Goal: Task Accomplishment & Management: Manage account settings

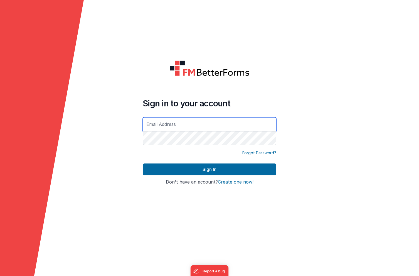
click at [162, 121] on input "text" at bounding box center [210, 124] width 134 height 14
type input "[PERSON_NAME][EMAIL_ADDRESS][DOMAIN_NAME]"
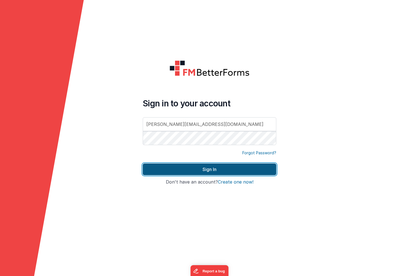
click at [177, 168] on button "Sign In" at bounding box center [210, 169] width 134 height 12
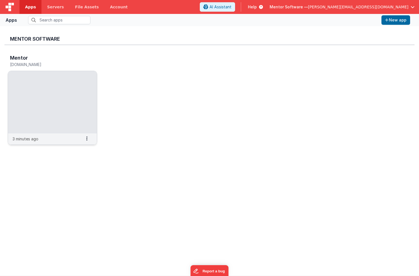
click at [63, 79] on img at bounding box center [52, 102] width 89 height 62
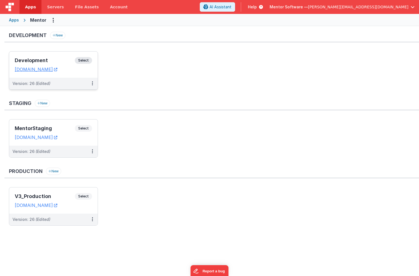
click at [54, 58] on h3 "Development" at bounding box center [45, 61] width 60 height 6
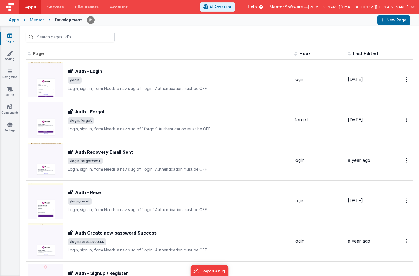
click at [9, 36] on icon at bounding box center [9, 36] width 5 height 6
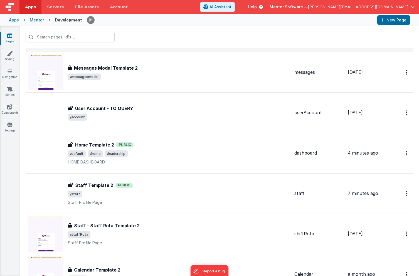
scroll to position [430, 0]
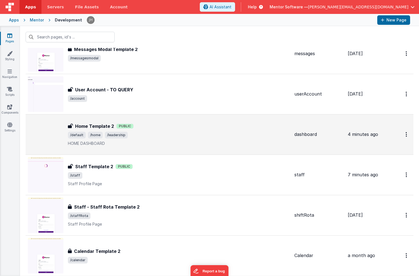
click at [148, 126] on div "Home Template 2 Public" at bounding box center [179, 126] width 222 height 7
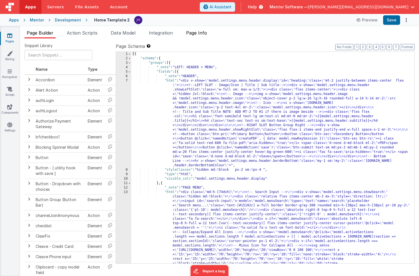
click at [200, 32] on span "Page Info" at bounding box center [196, 33] width 21 height 6
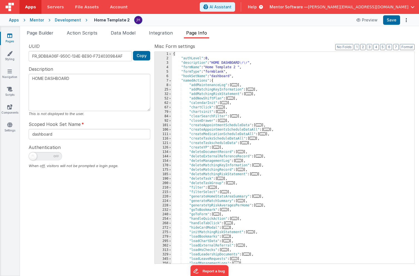
click at [32, 157] on span at bounding box center [33, 156] width 8 height 8
click at [32, 157] on input "checkbox" at bounding box center [31, 155] width 4 height 4
checkbox input "true"
type textarea "HOME DASHBOARD"
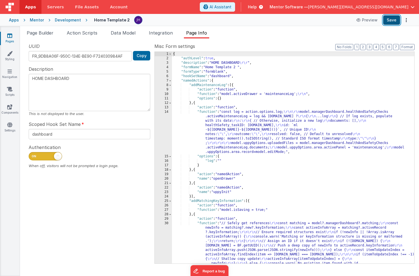
click at [392, 20] on button "Save" at bounding box center [392, 19] width 17 height 9
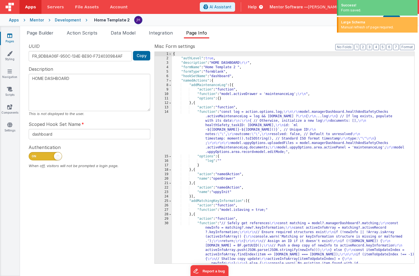
click at [272, 36] on ul "Page Builder Action Scripts Data Model Integration Page Info" at bounding box center [219, 34] width 399 height 9
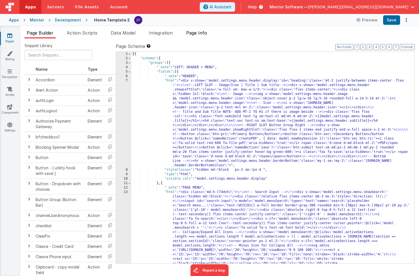
click at [198, 35] on span "Page Info" at bounding box center [196, 33] width 21 height 6
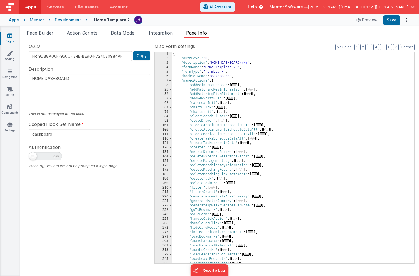
click at [12, 36] on icon at bounding box center [9, 36] width 5 height 6
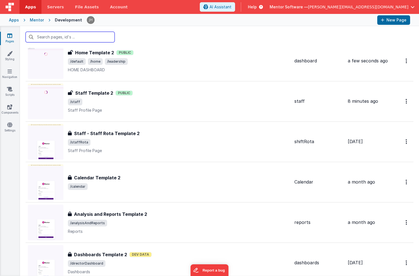
scroll to position [507, 0]
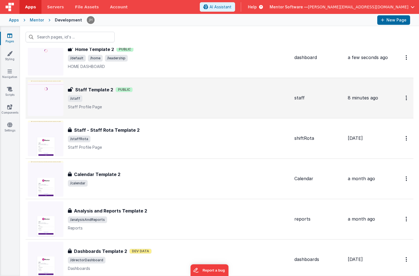
click at [153, 91] on div "Staff Template 2 Public" at bounding box center [179, 89] width 222 height 7
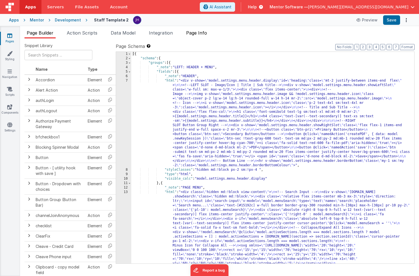
click at [205, 32] on span "Page Info" at bounding box center [196, 33] width 21 height 6
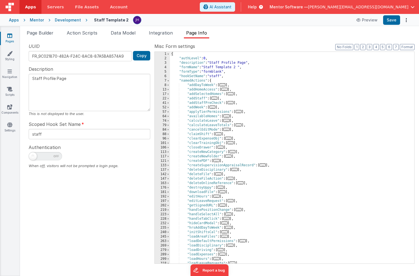
click at [43, 156] on span at bounding box center [45, 156] width 33 height 8
click at [33, 156] on input "checkbox" at bounding box center [31, 155] width 4 height 4
checkbox input "true"
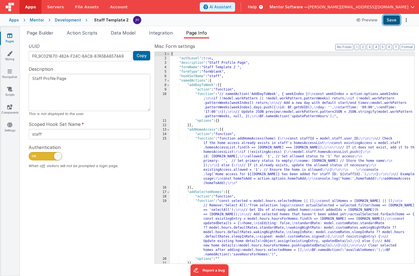
click at [392, 21] on button "Save" at bounding box center [392, 19] width 17 height 9
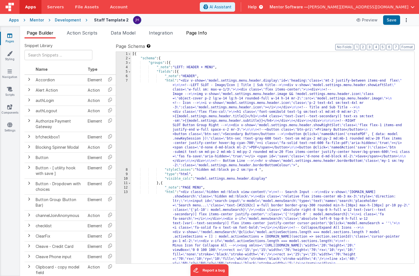
click at [201, 35] on span "Page Info" at bounding box center [196, 33] width 21 height 6
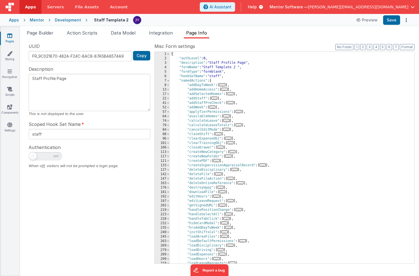
click at [9, 35] on icon at bounding box center [9, 36] width 5 height 6
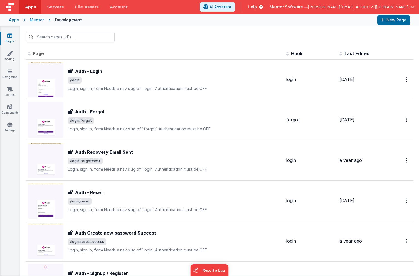
click at [146, 26] on div "Apps Mentor Development New Page" at bounding box center [209, 20] width 419 height 12
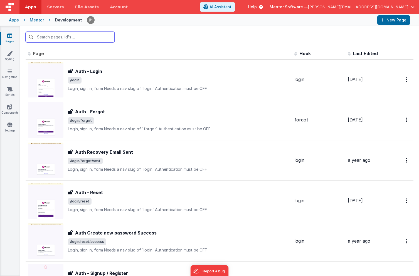
click at [76, 36] on input "text" at bounding box center [70, 37] width 89 height 11
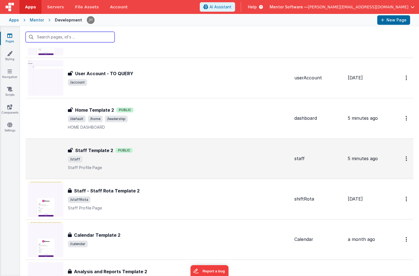
scroll to position [445, 0]
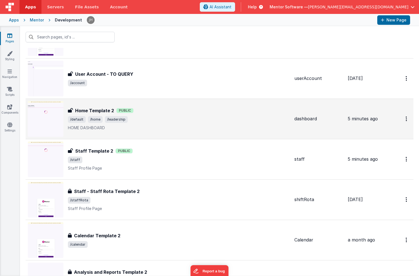
click at [150, 116] on div "Home Template 2 Home Template 2 Public /default /home /leadership HOME DASHBOARD" at bounding box center [179, 118] width 222 height 23
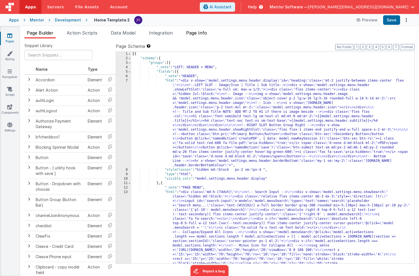
click at [205, 34] on span "Page Info" at bounding box center [196, 33] width 21 height 6
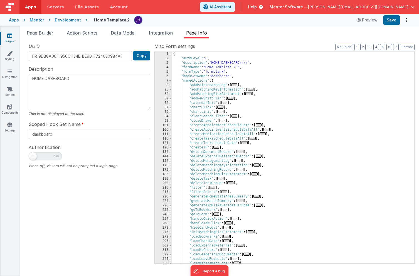
click at [38, 156] on span at bounding box center [45, 156] width 33 height 8
click at [33, 156] on input "checkbox" at bounding box center [31, 155] width 4 height 4
checkbox input "true"
type textarea "HOME DASHBOARD"
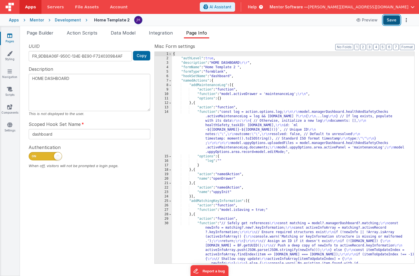
click at [394, 22] on button "Save" at bounding box center [392, 19] width 17 height 9
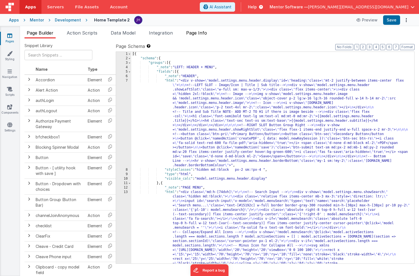
click at [202, 33] on span "Page Info" at bounding box center [196, 33] width 21 height 6
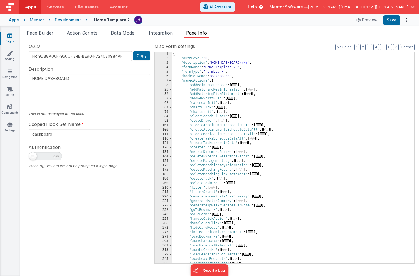
click at [9, 37] on icon at bounding box center [9, 36] width 5 height 6
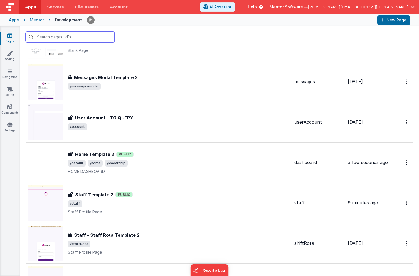
scroll to position [425, 0]
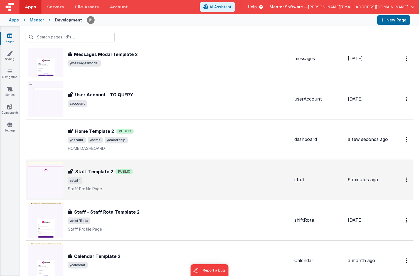
click at [145, 175] on div "Staff Template 2 Public" at bounding box center [179, 171] width 222 height 7
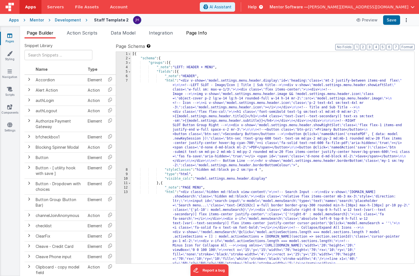
click at [204, 33] on span "Page Info" at bounding box center [196, 33] width 21 height 6
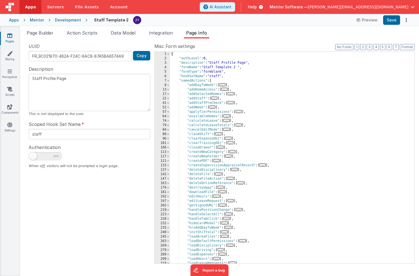
click at [51, 156] on span at bounding box center [45, 156] width 33 height 8
click at [33, 156] on input "checkbox" at bounding box center [31, 155] width 4 height 4
checkbox input "true"
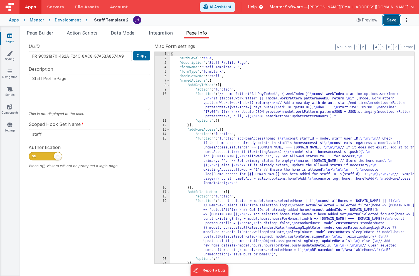
click at [391, 21] on button "Save" at bounding box center [392, 19] width 17 height 9
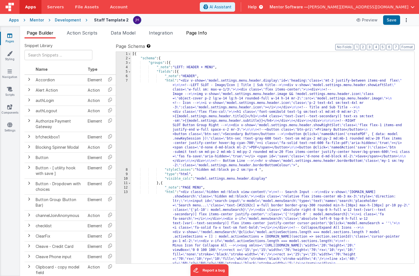
click at [199, 32] on span "Page Info" at bounding box center [196, 33] width 21 height 6
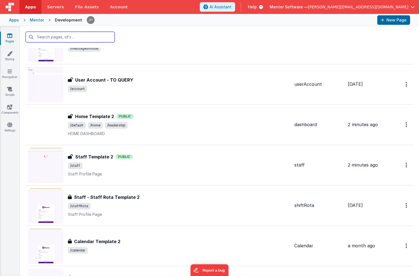
scroll to position [440, 0]
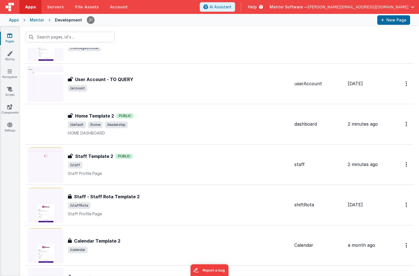
click at [170, 43] on div at bounding box center [219, 37] width 399 height 22
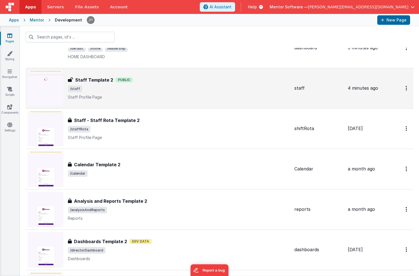
scroll to position [466, 0]
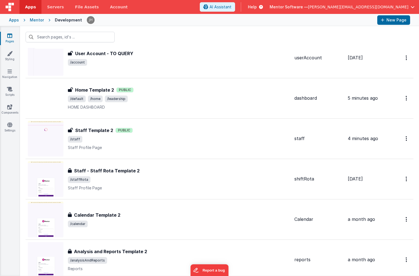
click at [257, 5] on span "Help" at bounding box center [252, 7] width 9 height 6
